Goal: Find specific page/section: Find specific page/section

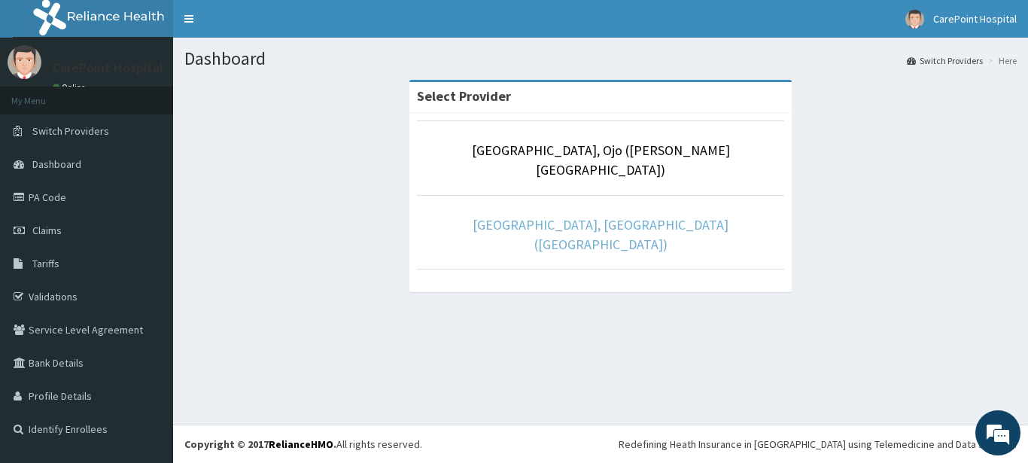
click at [517, 216] on link "[GEOGRAPHIC_DATA], [GEOGRAPHIC_DATA] ([GEOGRAPHIC_DATA])" at bounding box center [601, 234] width 256 height 37
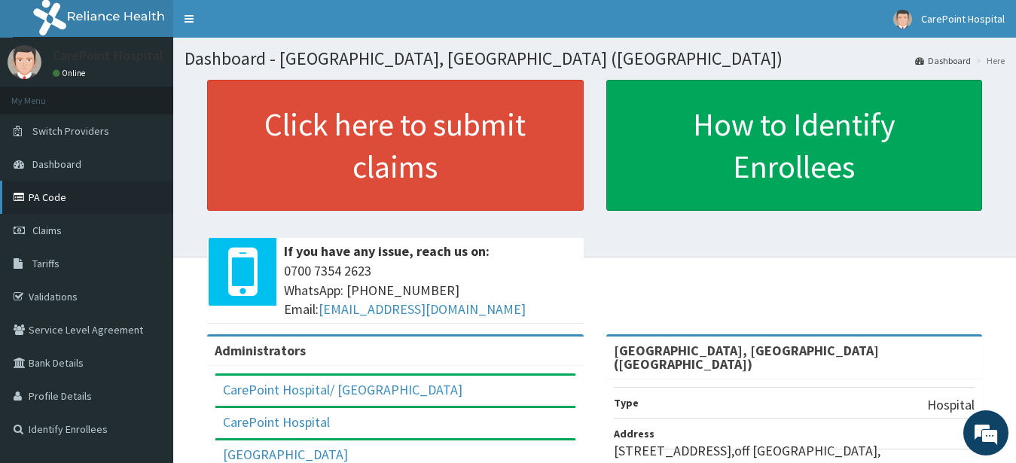
click at [66, 197] on link "PA Code" at bounding box center [86, 197] width 173 height 33
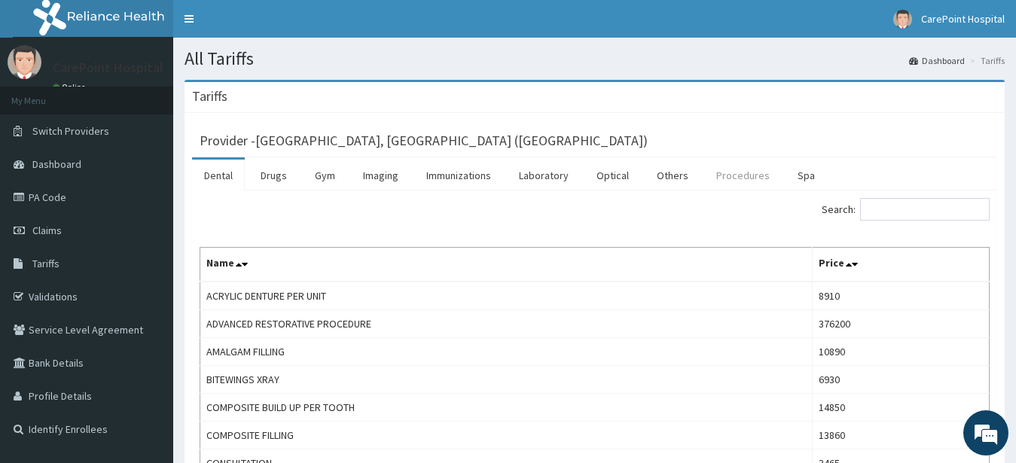
click at [733, 180] on link "Procedures" at bounding box center [743, 176] width 78 height 32
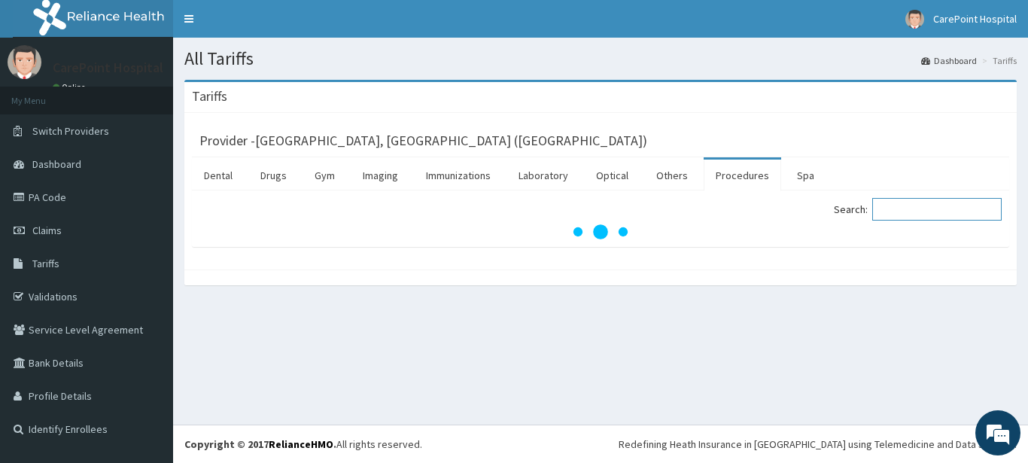
click at [914, 214] on input "Search:" at bounding box center [937, 209] width 129 height 23
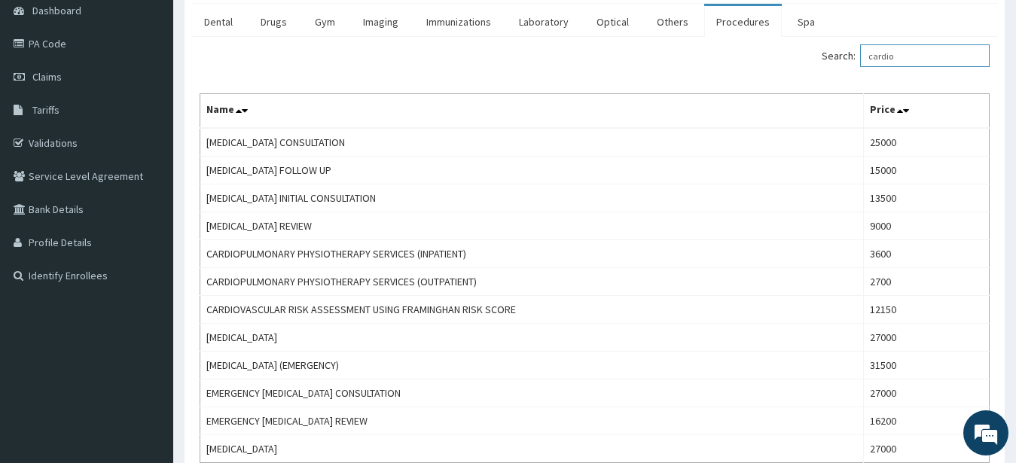
scroll to position [230, 0]
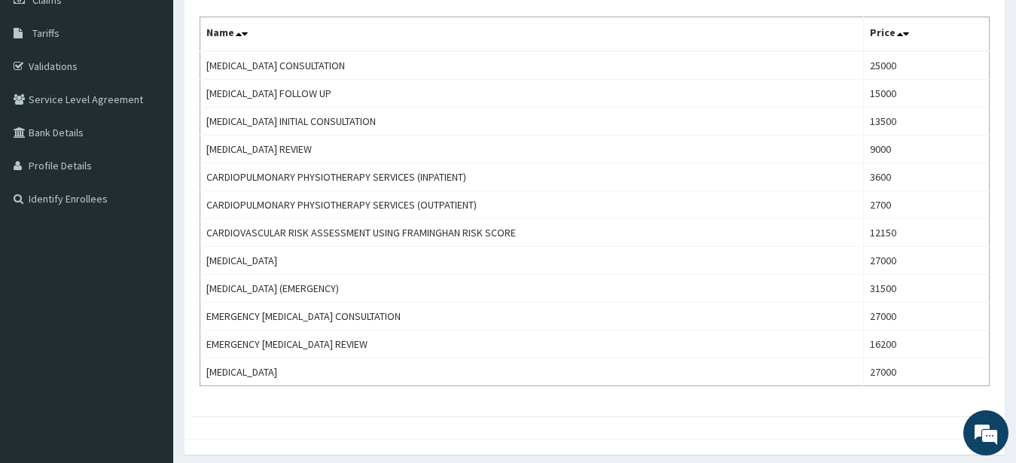
type input "cardio"
